Goal: Task Accomplishment & Management: Manage account settings

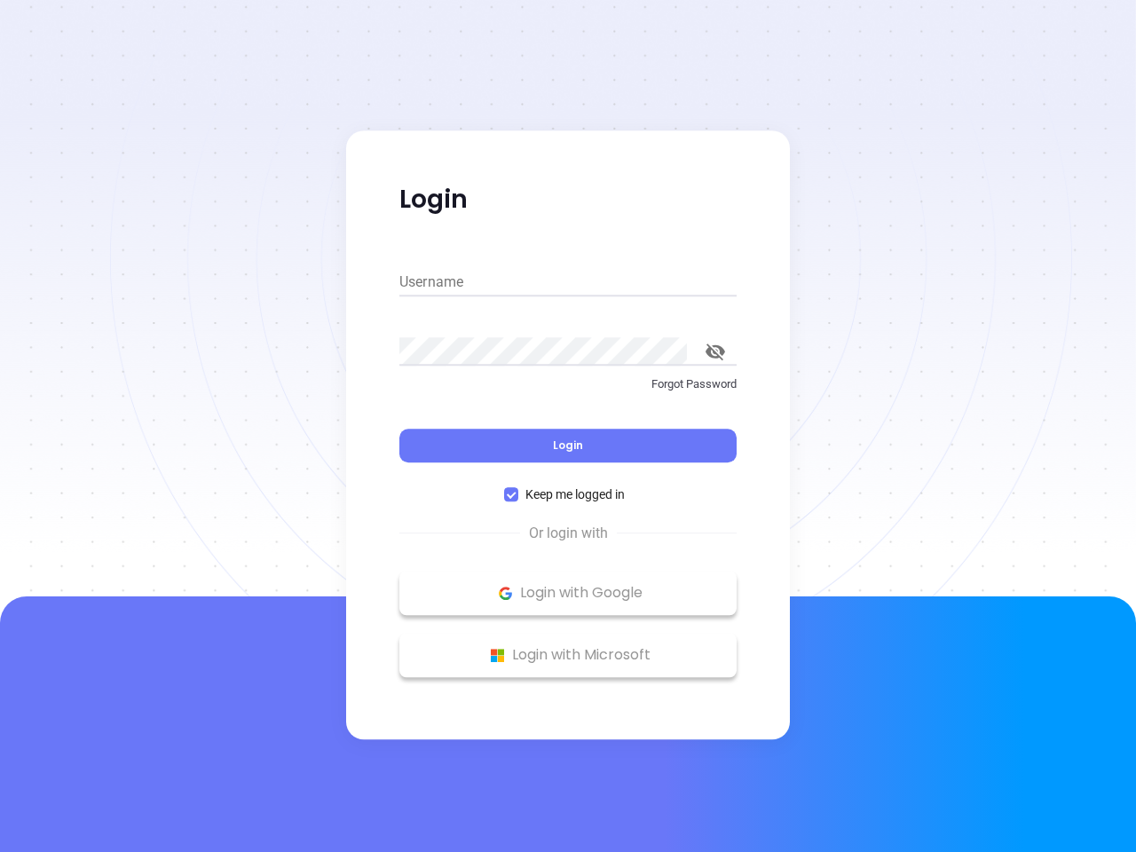
click at [568, 426] on div "Login" at bounding box center [567, 434] width 337 height 55
click at [568, 282] on input "Username" at bounding box center [567, 282] width 337 height 28
click at [716, 352] on icon "toggle password visibility" at bounding box center [716, 352] width 20 height 17
click at [568, 446] on span "Login" at bounding box center [568, 445] width 30 height 15
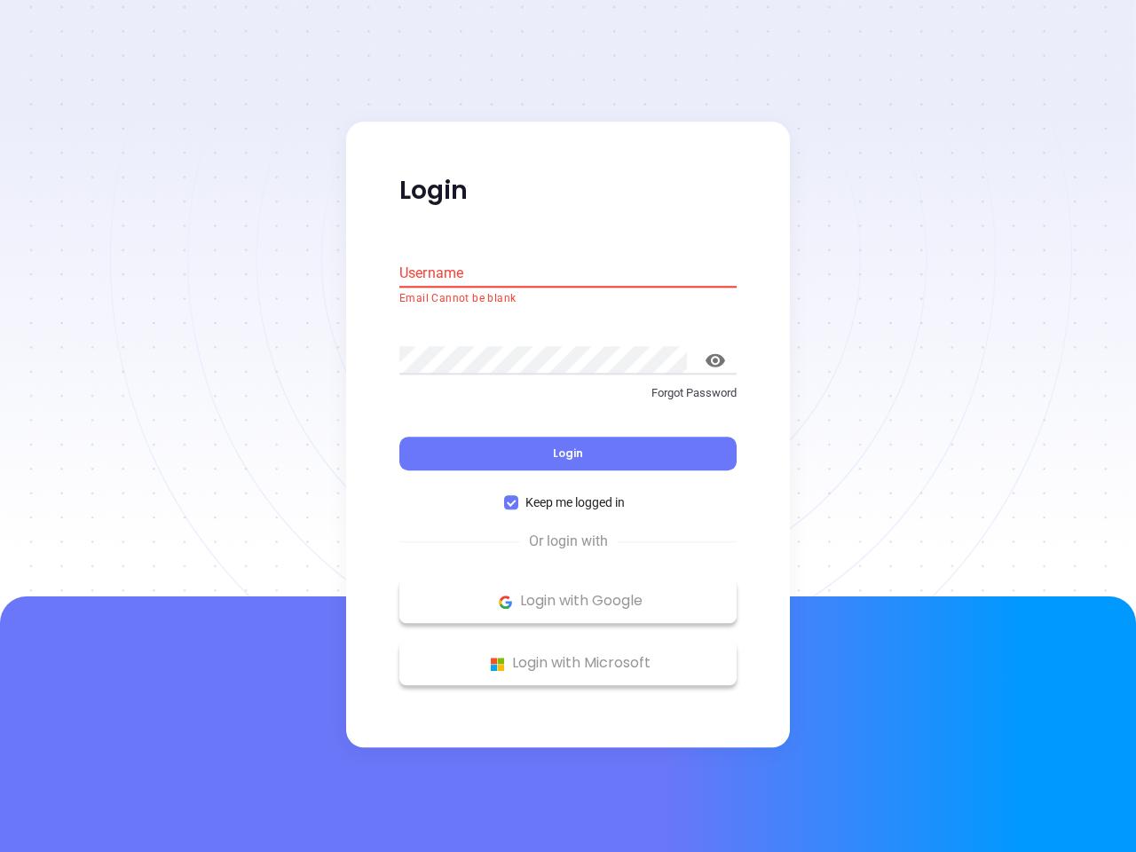
click at [568, 494] on span "Keep me logged in" at bounding box center [575, 504] width 114 height 20
click at [518, 496] on input "Keep me logged in" at bounding box center [511, 503] width 14 height 14
checkbox input "false"
click at [568, 593] on p "Login with Google" at bounding box center [568, 602] width 320 height 27
click at [568, 655] on p "Login with Microsoft" at bounding box center [568, 664] width 320 height 27
